Goal: Check status: Check status

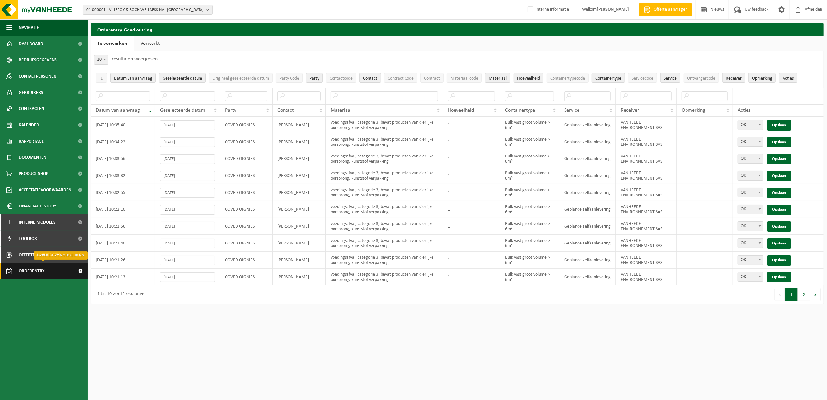
click at [32, 270] on span "Orderentry Goedkeuring" at bounding box center [46, 271] width 54 height 16
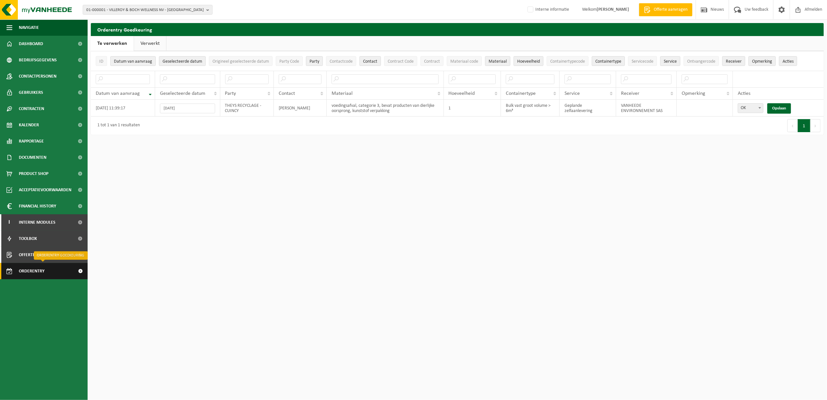
click at [38, 270] on span "Orderentry Goedkeuring" at bounding box center [46, 271] width 54 height 16
click at [48, 271] on span "Orderentry Goedkeuring" at bounding box center [46, 271] width 54 height 16
